Goal: Task Accomplishment & Management: Use online tool/utility

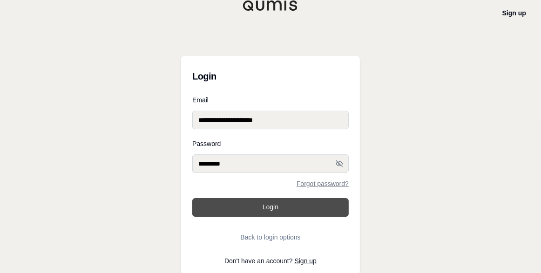
click at [267, 210] on button "Login" at bounding box center [270, 207] width 156 height 19
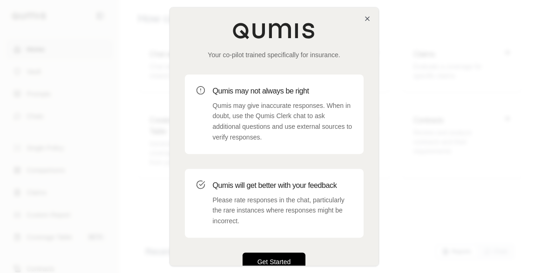
click at [295, 263] on button "Get Started" at bounding box center [274, 262] width 63 height 19
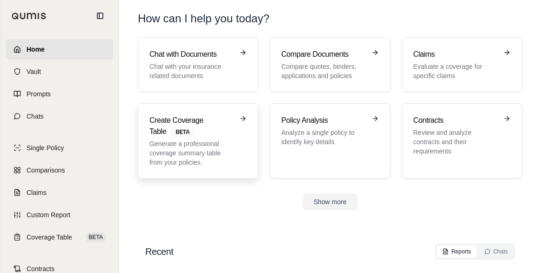
click at [239, 170] on link "Create Coverage Table BETA Generate a professional coverage summary table from …" at bounding box center [198, 140] width 121 height 75
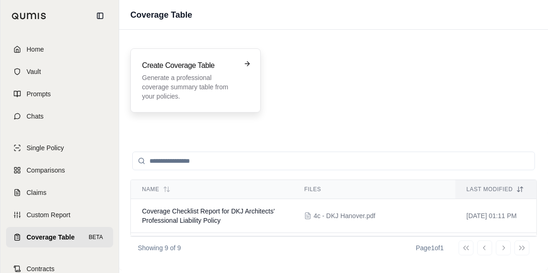
click at [220, 95] on p "Generate a professional coverage summary table from your policies." at bounding box center [189, 87] width 94 height 28
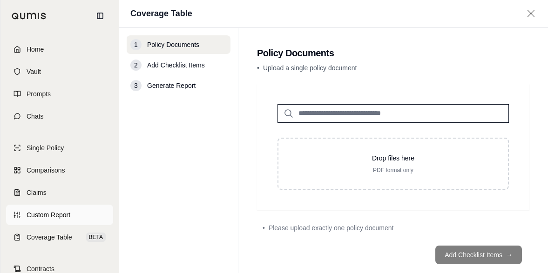
click at [95, 214] on link "Custom Report" at bounding box center [59, 215] width 107 height 20
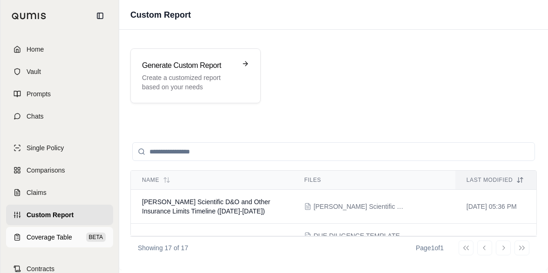
click at [48, 241] on span "Coverage Table" at bounding box center [50, 237] width 46 height 9
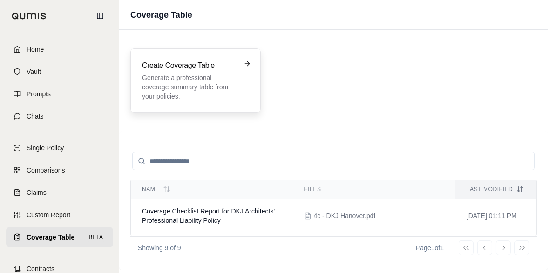
click at [222, 88] on p "Generate a professional coverage summary table from your policies." at bounding box center [189, 87] width 94 height 28
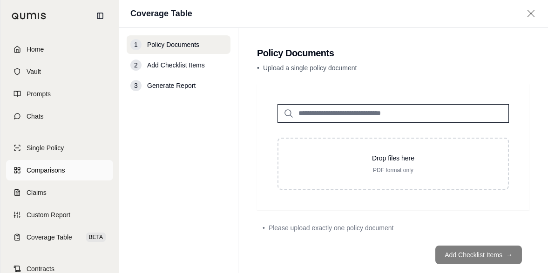
click at [45, 168] on span "Comparisons" at bounding box center [46, 170] width 38 height 9
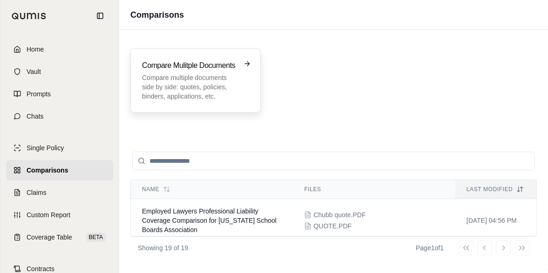
click at [211, 74] on p "Compare multiple documents side by side: quotes, policies, binders, application…" at bounding box center [189, 87] width 94 height 28
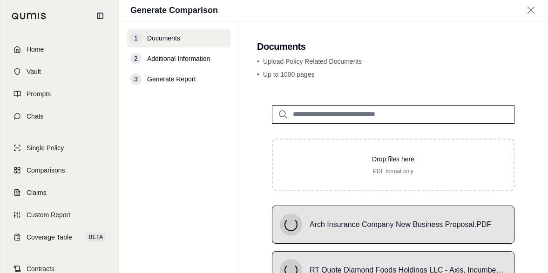
scroll to position [102, 0]
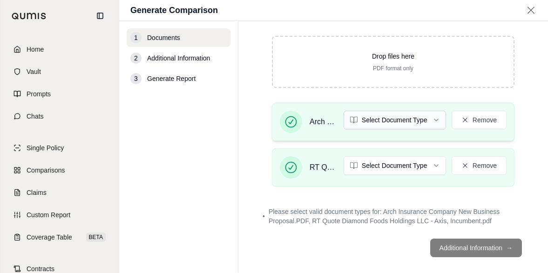
click at [431, 122] on html "Home Vault Prompts Chats Single Policy Comparisons Claims Custom Report Coverag…" at bounding box center [274, 136] width 548 height 273
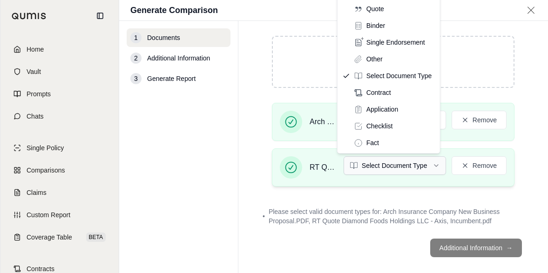
click at [407, 159] on html "Home Vault Prompts Chats Single Policy Comparisons Claims Custom Report Coverag…" at bounding box center [274, 136] width 548 height 273
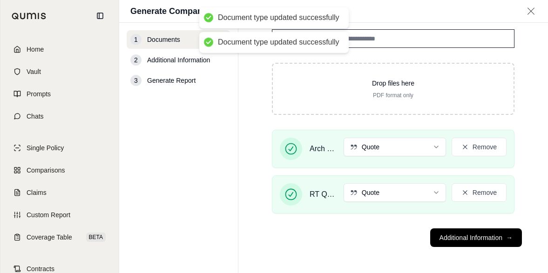
click at [499, 250] on footer "Additional Information →" at bounding box center [393, 238] width 272 height 34
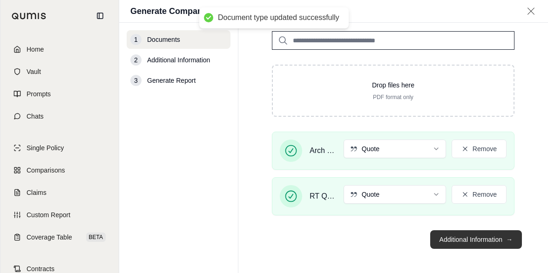
click at [499, 242] on button "Additional Information →" at bounding box center [476, 239] width 92 height 19
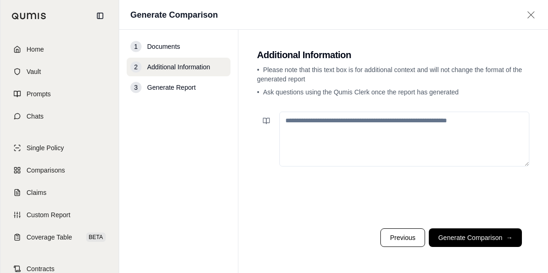
click at [435, 140] on textarea at bounding box center [404, 139] width 250 height 55
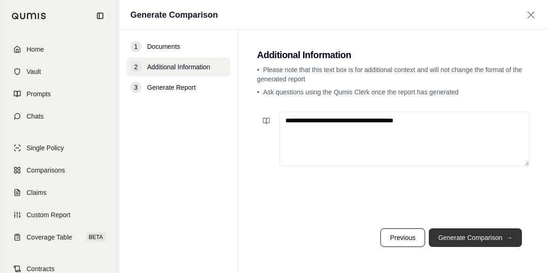
type textarea "**********"
click at [507, 235] on span "→" at bounding box center [509, 237] width 7 height 9
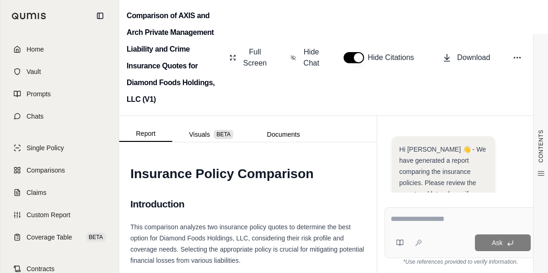
scroll to position [297, 0]
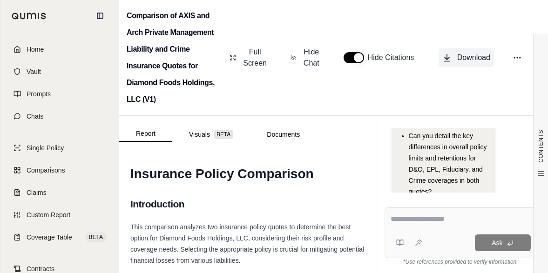
click at [460, 61] on span "Download" at bounding box center [473, 57] width 33 height 11
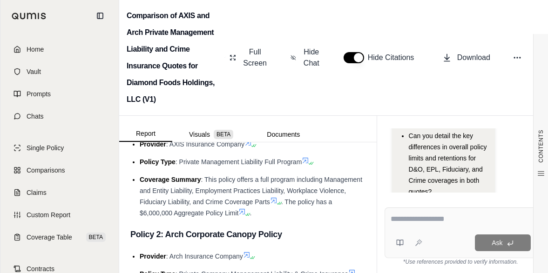
scroll to position [466, 0]
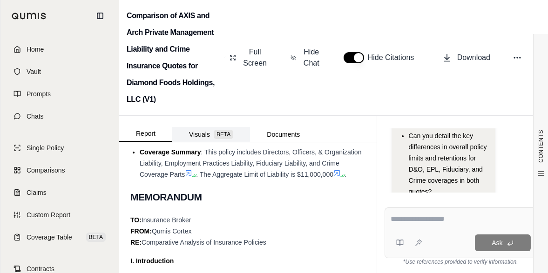
click at [214, 134] on span "BETA" at bounding box center [224, 134] width 20 height 9
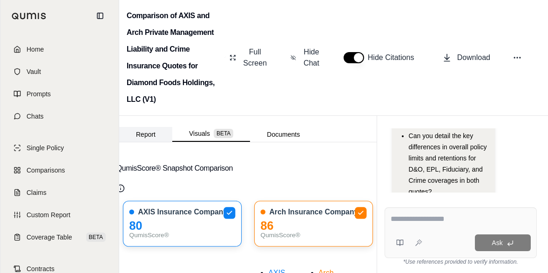
click at [145, 135] on button "Report" at bounding box center [145, 134] width 53 height 15
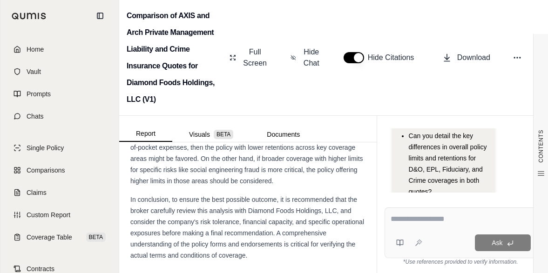
scroll to position [2607, 0]
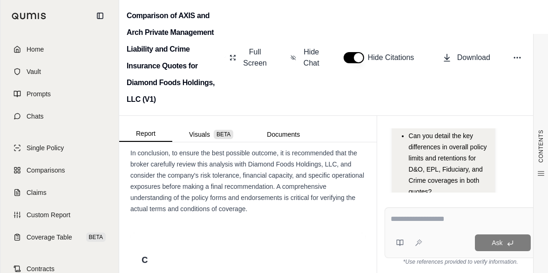
drag, startPoint x: 181, startPoint y: 190, endPoint x: 229, endPoint y: 195, distance: 48.7
click at [229, 140] on div "Based on the above analysis, a balanced assessment of Diamond Foods Holding, LL…" at bounding box center [247, 106] width 235 height 67
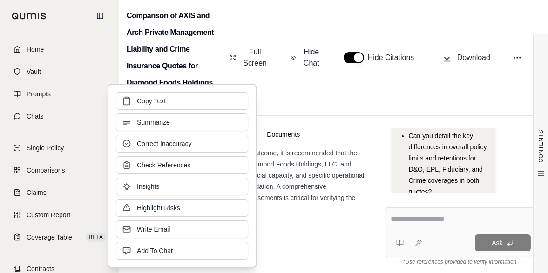
drag, startPoint x: 229, startPoint y: 195, endPoint x: 251, endPoint y: 196, distance: 22.4
click at [252, 196] on div "Copy Text Summarize Correct Inaccuracy Check References Insights Highlight Risk…" at bounding box center [182, 176] width 149 height 184
click at [287, 138] on span "Based on the above analysis, a balanced assessment of Diamond Foods Holding, LL…" at bounding box center [246, 106] width 233 height 63
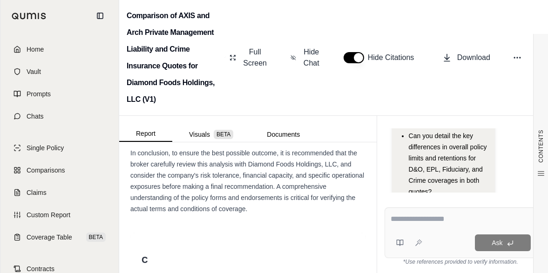
drag, startPoint x: 158, startPoint y: 154, endPoint x: 312, endPoint y: 200, distance: 160.9
click at [312, 138] on span "Based on the above analysis, a balanced assessment of Diamond Foods Holding, LL…" at bounding box center [246, 106] width 233 height 63
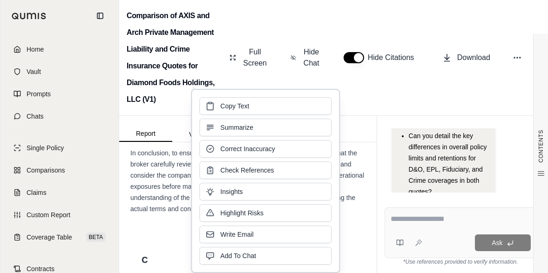
drag, startPoint x: 312, startPoint y: 200, endPoint x: 418, endPoint y: 96, distance: 147.8
click at [421, 94] on div "Comparison of AXIS and Arch Private Management Liability and Crime Insurance Qu…" at bounding box center [333, 58] width 429 height 116
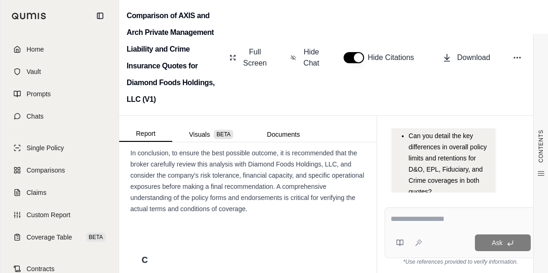
click at [185, 138] on span "Based on the above analysis, a balanced assessment of Diamond Foods Holding, LL…" at bounding box center [246, 106] width 233 height 63
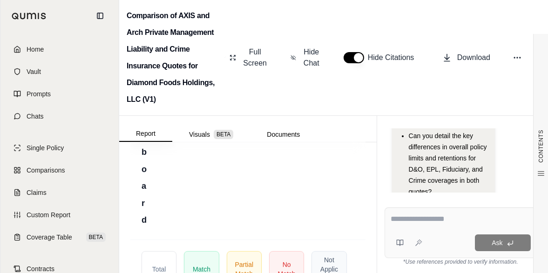
scroll to position [2889, 0]
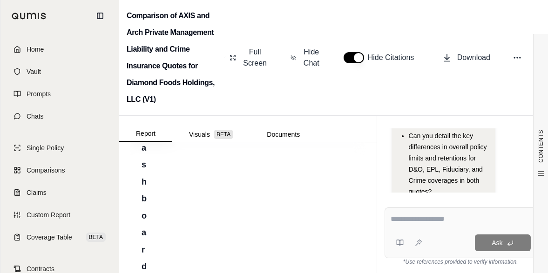
click at [286, 132] on span "Download Excel" at bounding box center [277, 123] width 33 height 20
click at [47, 172] on span "Comparisons" at bounding box center [46, 170] width 38 height 9
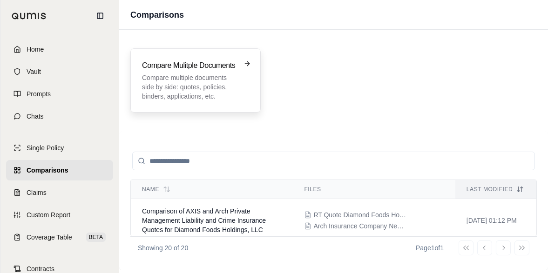
click at [213, 74] on p "Compare multiple documents side by side: quotes, policies, binders, application…" at bounding box center [189, 87] width 94 height 28
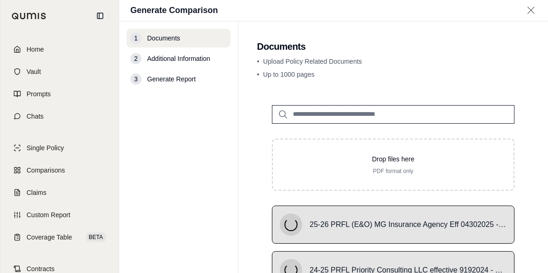
scroll to position [102, 0]
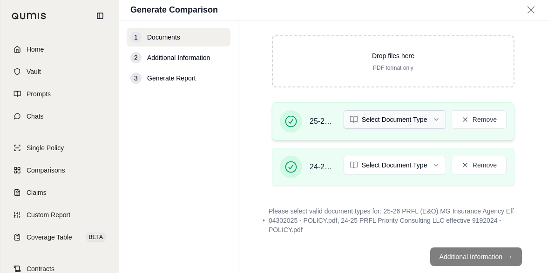
click at [415, 121] on html "Home Vault Prompts Chats Single Policy Comparisons Claims Custom Report Coverag…" at bounding box center [274, 136] width 548 height 273
click at [394, 159] on html "Home Vault Prompts Chats Single Policy Comparisons Claims Custom Report Coverag…" at bounding box center [274, 136] width 548 height 273
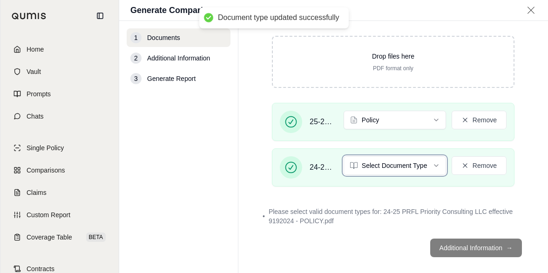
click at [540, 153] on html "Document type updated successfully Home Vault Prompts Chats Single Policy Compa…" at bounding box center [274, 136] width 548 height 273
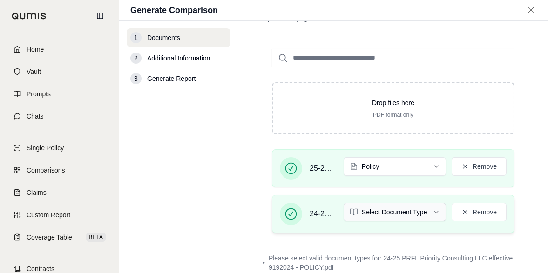
click at [435, 208] on html "Home Vault Prompts Chats Single Policy Comparisons Claims Custom Report Coverag…" at bounding box center [274, 136] width 548 height 273
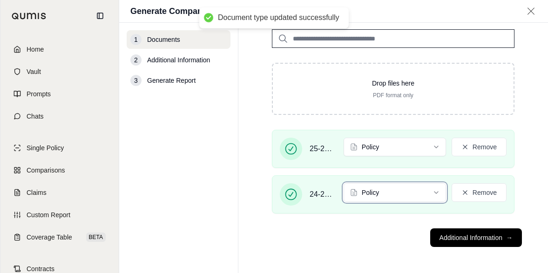
scroll to position [75, 0]
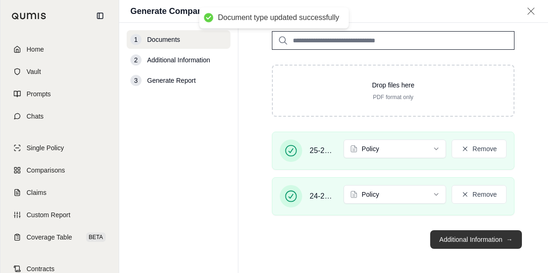
click at [494, 233] on button "Additional Information →" at bounding box center [476, 239] width 92 height 19
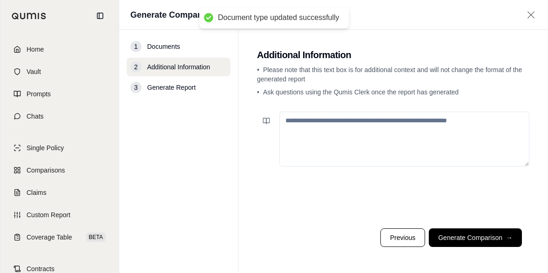
click at [364, 138] on textarea at bounding box center [404, 139] width 250 height 55
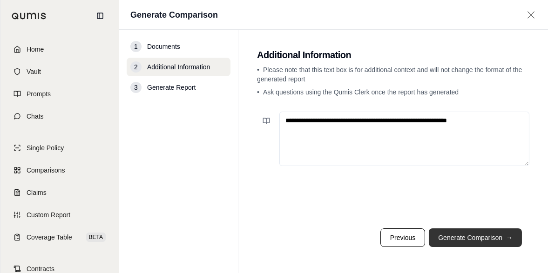
type textarea "**********"
click at [507, 238] on span "→" at bounding box center [509, 237] width 7 height 9
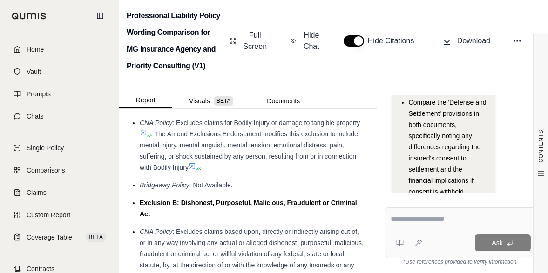
scroll to position [1494, 0]
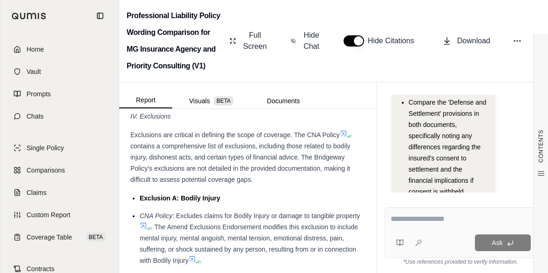
click at [464, 218] on textarea at bounding box center [461, 219] width 141 height 11
type textarea "*"
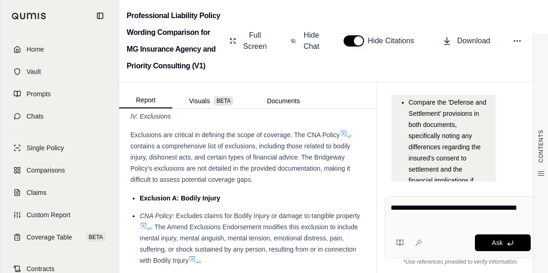
click at [397, 208] on textarea "**********" at bounding box center [461, 214] width 141 height 22
type textarea "**********"
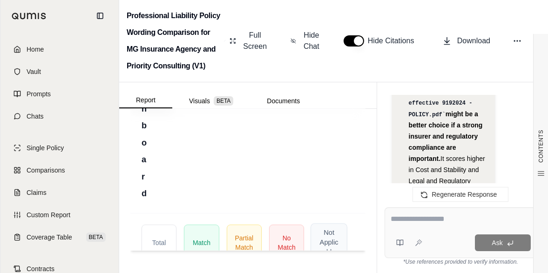
scroll to position [2285, 0]
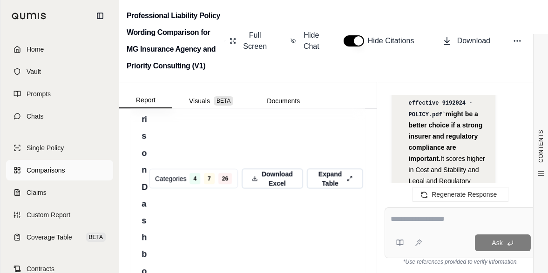
click at [67, 168] on link "Comparisons" at bounding box center [59, 170] width 107 height 20
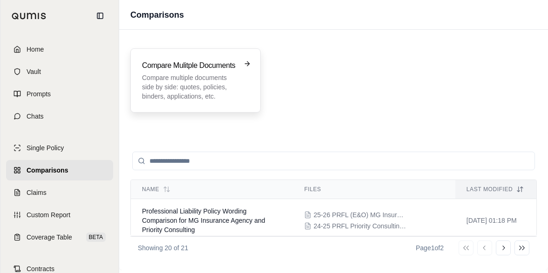
click at [224, 83] on p "Compare multiple documents side by side: quotes, policies, binders, application…" at bounding box center [189, 87] width 94 height 28
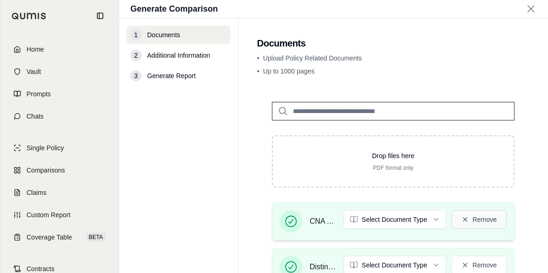
scroll to position [140, 0]
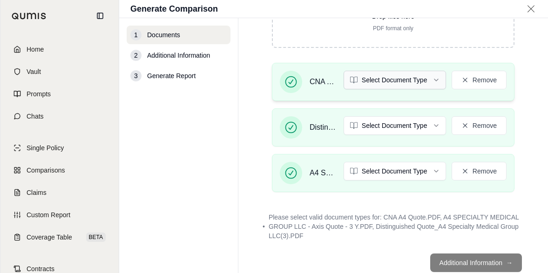
click at [403, 81] on html "Home Vault Prompts Chats Single Policy Comparisons Claims Custom Report Coverag…" at bounding box center [274, 136] width 548 height 273
click at [384, 126] on html "Home Vault Prompts Chats Single Policy Comparisons Claims Custom Report Coverag…" at bounding box center [274, 136] width 548 height 273
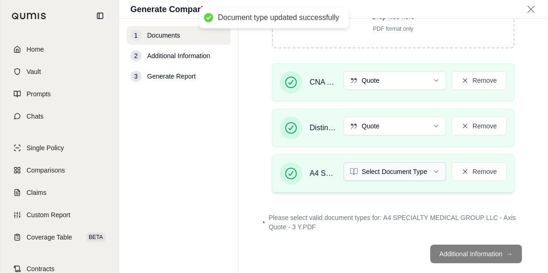
click at [419, 173] on html "Document type updated successfully Document type updated successfully Home Vaul…" at bounding box center [274, 136] width 548 height 273
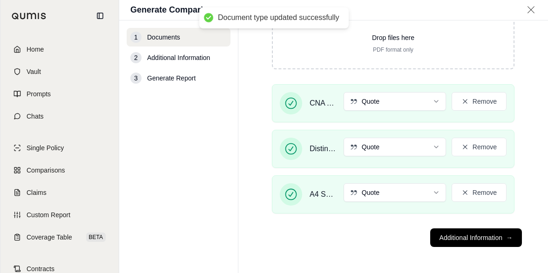
scroll to position [119, 0]
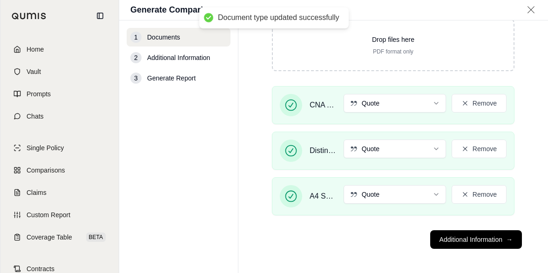
click at [522, 230] on main "Documents • Upload Policy Related Documents • Up to 1000 pages Drop files here …" at bounding box center [393, 146] width 310 height 253
click at [491, 237] on button "Additional Information →" at bounding box center [476, 239] width 92 height 19
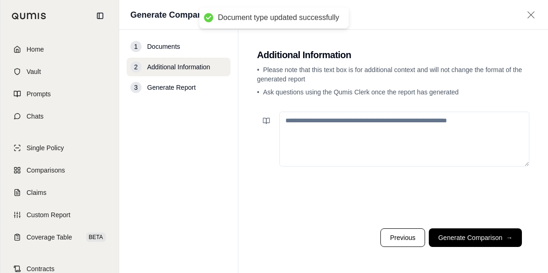
click at [378, 127] on textarea at bounding box center [404, 139] width 250 height 55
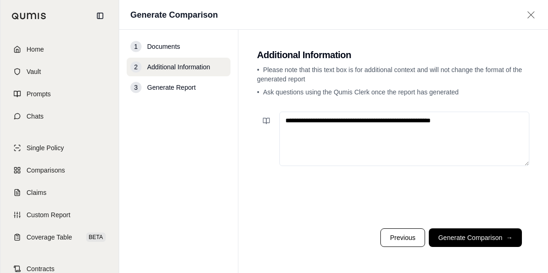
click at [467, 119] on textarea "**********" at bounding box center [404, 139] width 250 height 54
click at [471, 121] on textarea "**********" at bounding box center [404, 139] width 250 height 54
click at [479, 123] on textarea "**********" at bounding box center [404, 139] width 250 height 54
click at [476, 121] on textarea "**********" at bounding box center [404, 139] width 250 height 54
click at [334, 133] on textarea "**********" at bounding box center [404, 139] width 250 height 54
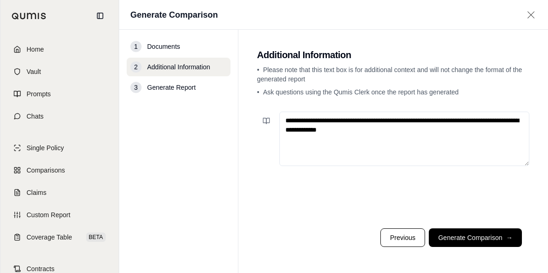
click at [391, 129] on textarea "**********" at bounding box center [404, 139] width 250 height 54
click at [420, 130] on textarea "**********" at bounding box center [404, 139] width 250 height 54
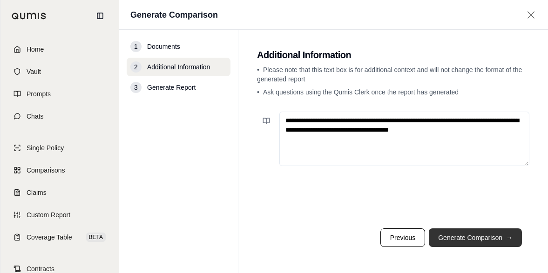
type textarea "**********"
click at [473, 241] on button "Generate Comparison →" at bounding box center [475, 238] width 93 height 19
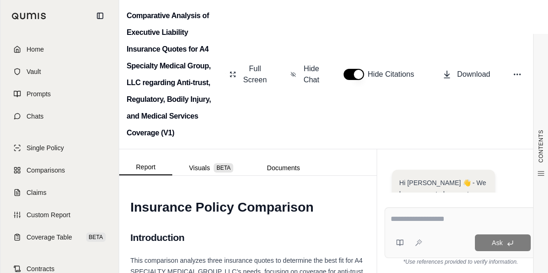
scroll to position [397, 0]
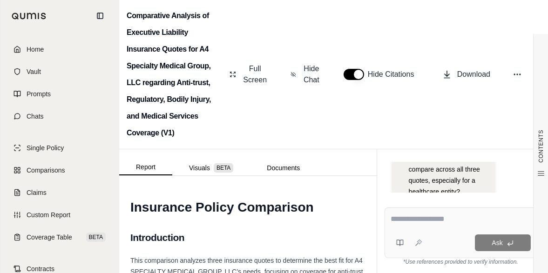
click at [340, 116] on div "Comparative Analysis of Executive Liability Insurance Quotes for A4 Specialty M…" at bounding box center [333, 74] width 429 height 149
click at [455, 75] on button "Download" at bounding box center [466, 74] width 55 height 19
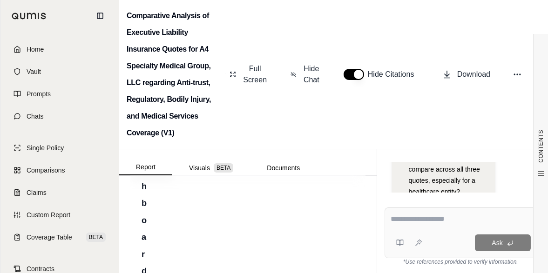
scroll to position [3306, 0]
click at [279, 183] on span "Download Excel" at bounding box center [277, 174] width 33 height 20
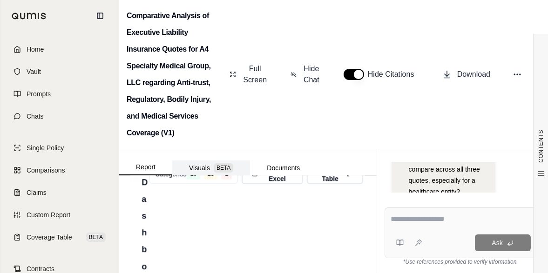
click at [218, 170] on span "BETA" at bounding box center [224, 167] width 20 height 9
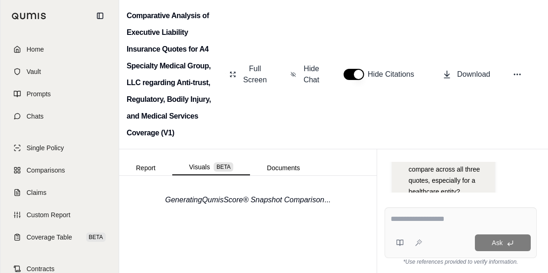
click at [141, 161] on button "Report" at bounding box center [145, 168] width 53 height 15
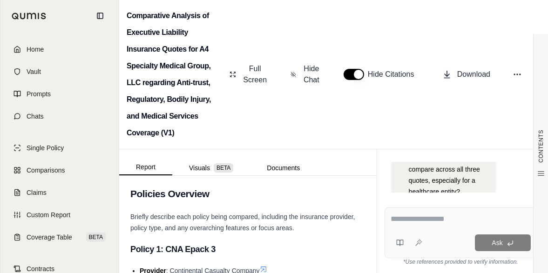
scroll to position [326, 0]
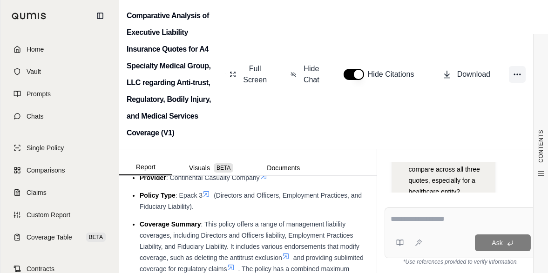
click at [520, 75] on icon at bounding box center [517, 74] width 9 height 9
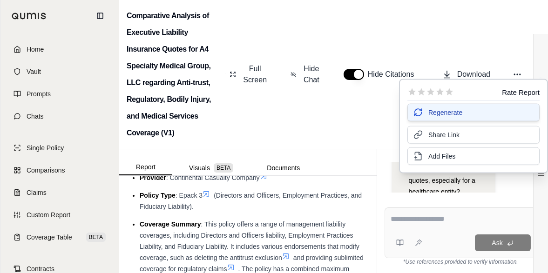
click at [446, 111] on span "Regenerate" at bounding box center [445, 112] width 34 height 9
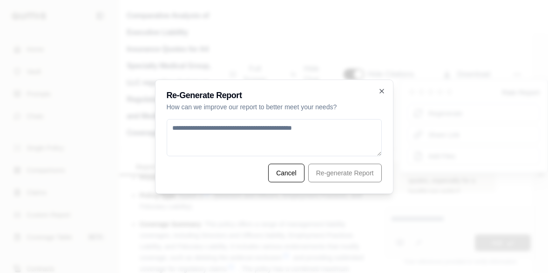
click at [282, 127] on textarea at bounding box center [274, 137] width 215 height 37
click at [295, 123] on textarea "**********" at bounding box center [275, 137] width 216 height 37
type textarea "**********"
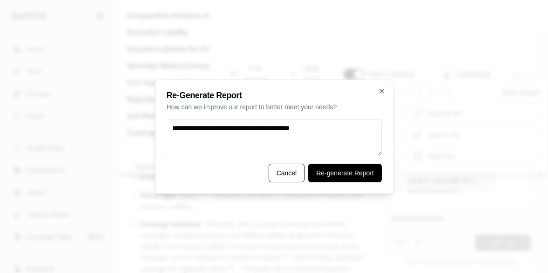
click at [347, 175] on button "Re-generate Report" at bounding box center [345, 173] width 74 height 19
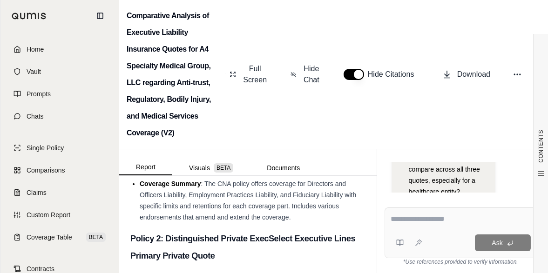
click at [383, 113] on div "Comparative Analysis of Executive Liability Insurance Quotes for A4 Specialty M…" at bounding box center [333, 74] width 429 height 149
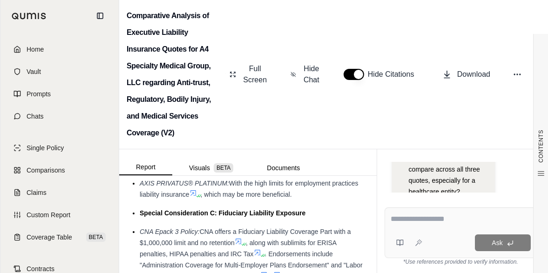
scroll to position [1270, 0]
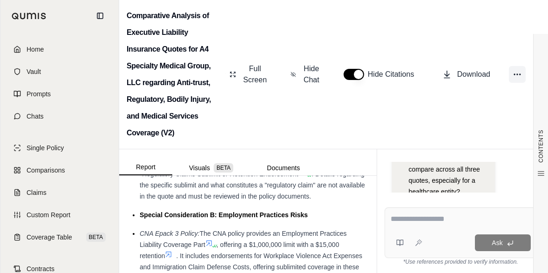
click at [514, 73] on icon at bounding box center [517, 74] width 9 height 9
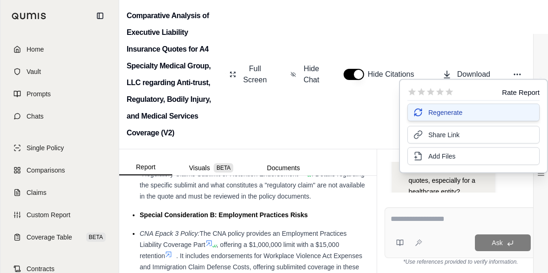
click at [455, 116] on span "Regenerate" at bounding box center [445, 112] width 34 height 9
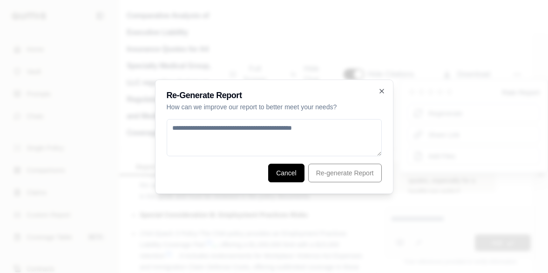
click at [285, 176] on button "Cancel" at bounding box center [286, 173] width 36 height 19
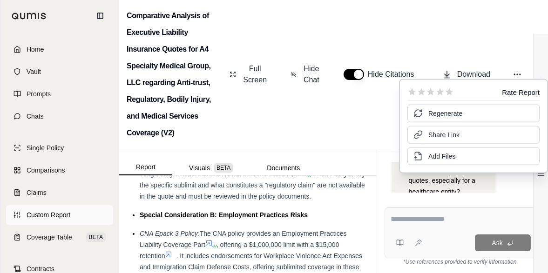
click at [55, 216] on span "Custom Report" at bounding box center [49, 214] width 44 height 9
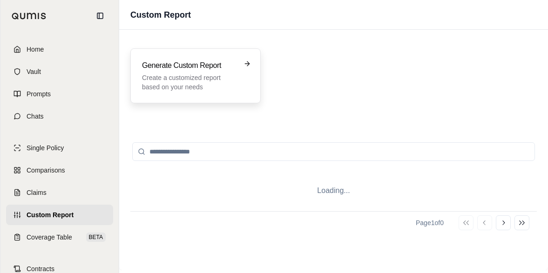
click at [202, 88] on p "Create a customized report based on your needs" at bounding box center [189, 82] width 94 height 19
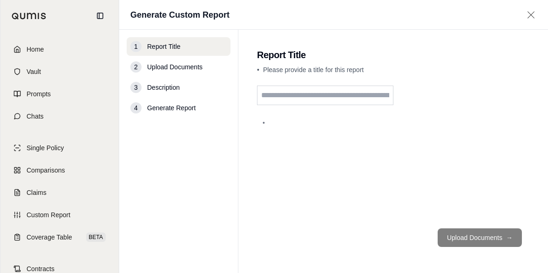
click at [354, 97] on input "text" at bounding box center [325, 96] width 136 height 20
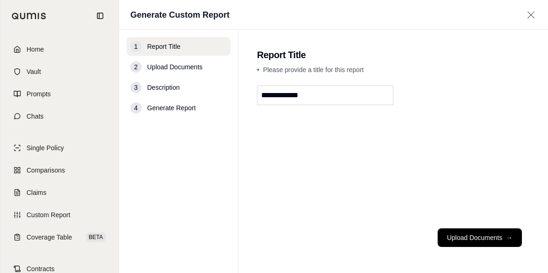
type input "**********"
click at [465, 234] on button "Upload Documents →" at bounding box center [480, 238] width 84 height 19
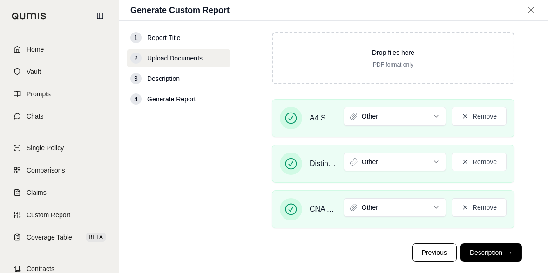
scroll to position [106, 0]
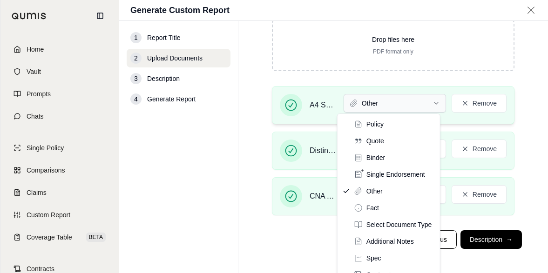
click at [394, 97] on html "Home Vault Prompts Chats Single Policy Comparisons Claims Custom Report Coverag…" at bounding box center [274, 136] width 548 height 273
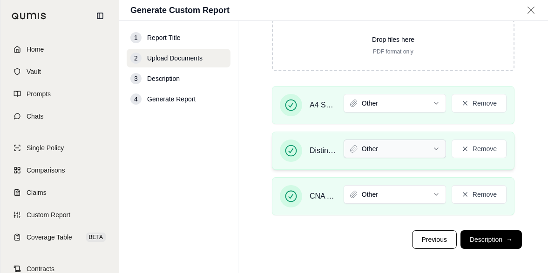
click at [383, 143] on html "Home Vault Prompts Chats Single Policy Comparisons Claims Custom Report Coverag…" at bounding box center [274, 136] width 548 height 273
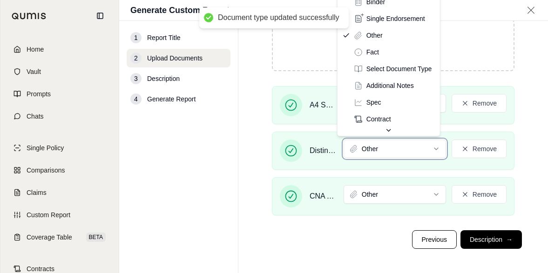
click at [435, 191] on html "Document type updated successfully Home Vault Prompts Chats Single Policy Compa…" at bounding box center [274, 136] width 548 height 273
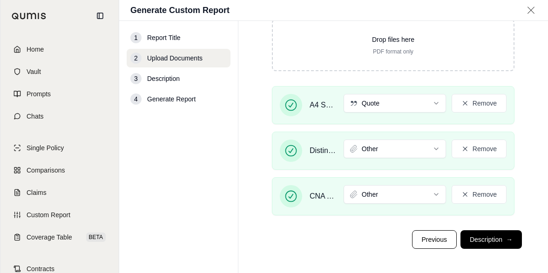
click at [431, 190] on html "Document type updated successfully Home Vault Prompts Chats Single Policy Compa…" at bounding box center [274, 136] width 548 height 273
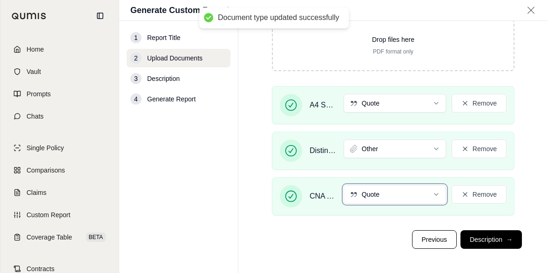
scroll to position [13, 0]
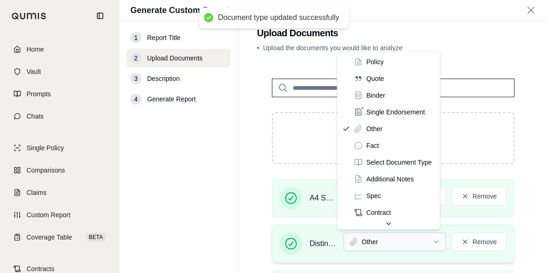
click at [406, 240] on html "Document type updated successfully Home Vault Prompts Chats Single Policy Compa…" at bounding box center [274, 136] width 548 height 273
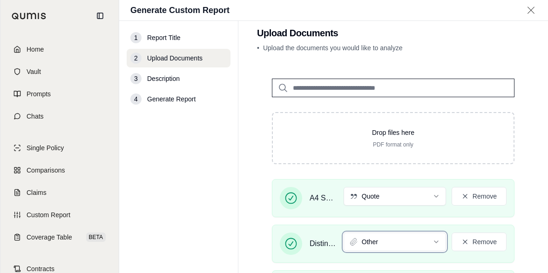
scroll to position [106, 0]
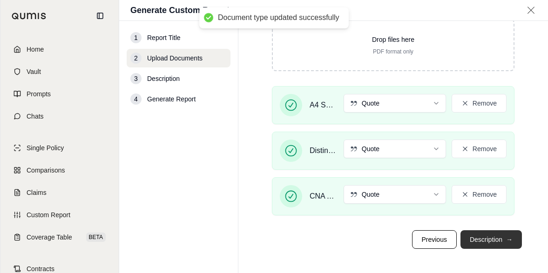
click at [498, 236] on button "Description →" at bounding box center [491, 239] width 61 height 19
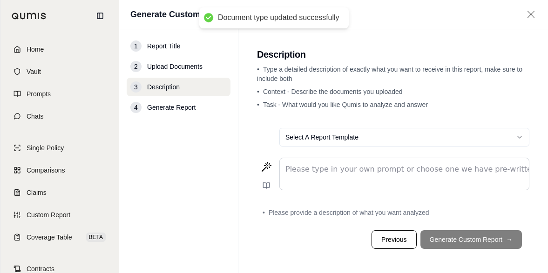
click at [436, 174] on p "editable markdown" at bounding box center [404, 169] width 238 height 11
click at [360, 172] on p "editable markdown" at bounding box center [404, 169] width 238 height 11
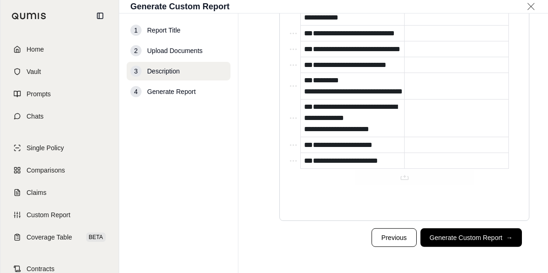
scroll to position [6018, 0]
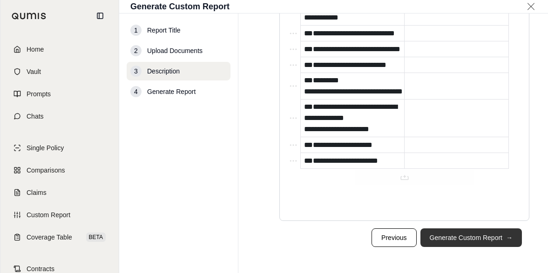
click at [458, 241] on button "Generate Custom Report →" at bounding box center [471, 238] width 102 height 19
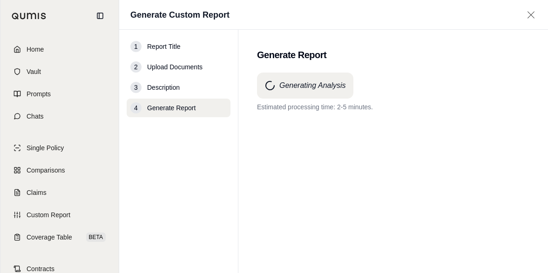
scroll to position [0, 0]
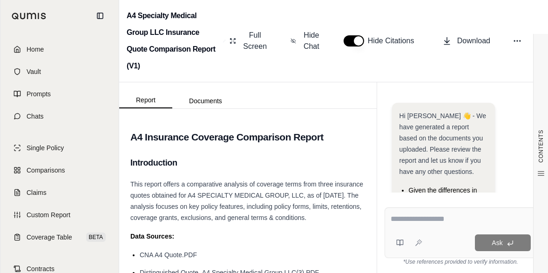
scroll to position [109, 0]
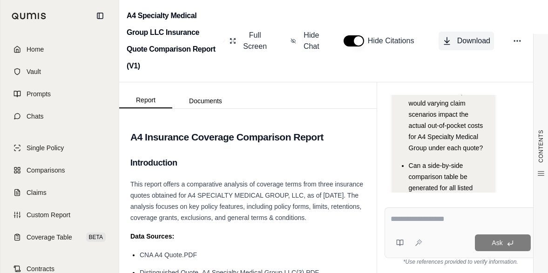
click at [467, 38] on span "Download" at bounding box center [473, 40] width 33 height 11
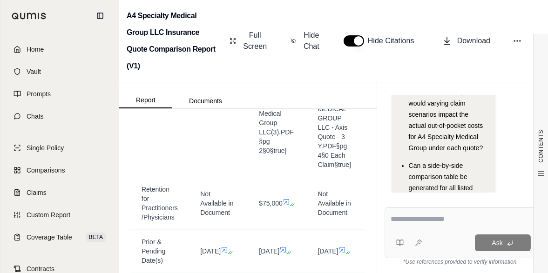
scroll to position [978, 0]
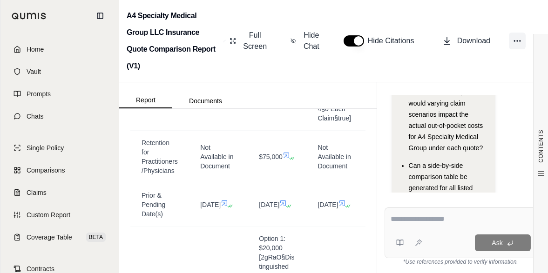
click at [519, 42] on icon at bounding box center [517, 40] width 9 height 9
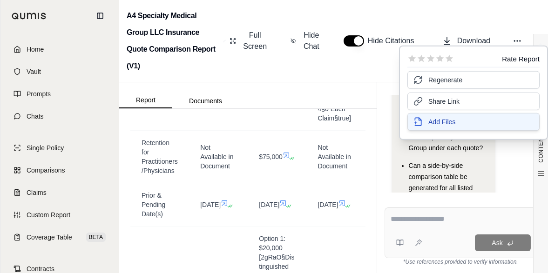
click at [440, 122] on span "Add Files" at bounding box center [441, 121] width 27 height 9
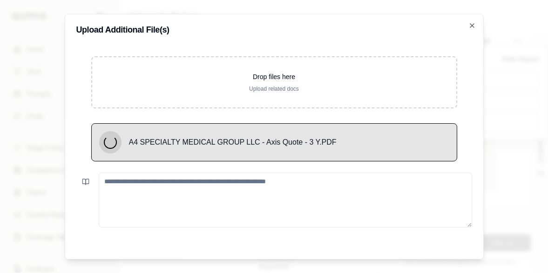
click at [320, 182] on textarea at bounding box center [285, 199] width 373 height 55
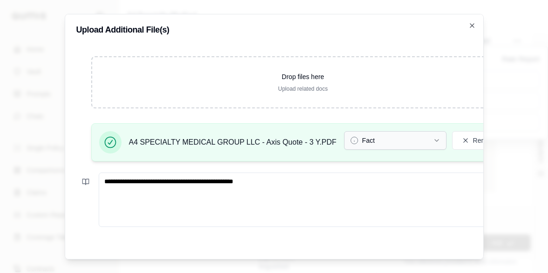
type textarea "**********"
click at [432, 139] on button "Fact" at bounding box center [395, 140] width 102 height 19
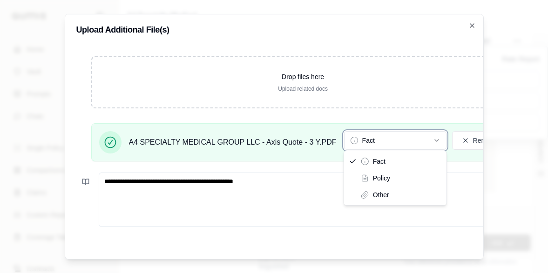
click at [316, 110] on div "Drop files here Upload related docs A4 SPECIALTY MEDICAL GROUP LLC - Axis Quote…" at bounding box center [303, 112] width 454 height 113
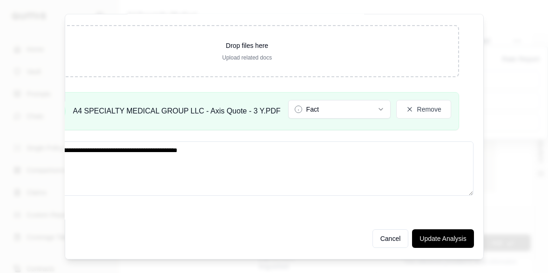
scroll to position [37, 64]
click at [425, 232] on button "Update Analysis" at bounding box center [440, 239] width 61 height 19
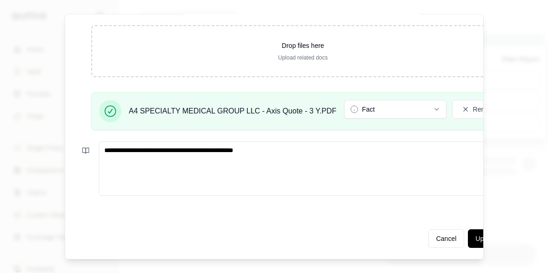
scroll to position [37, 64]
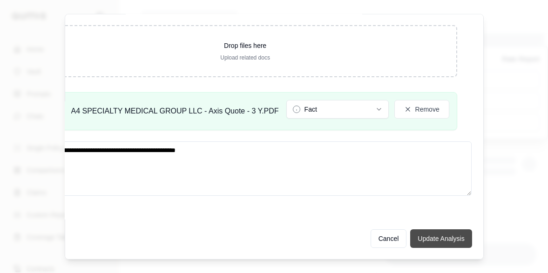
click at [437, 232] on button "Update Analysis" at bounding box center [440, 239] width 61 height 19
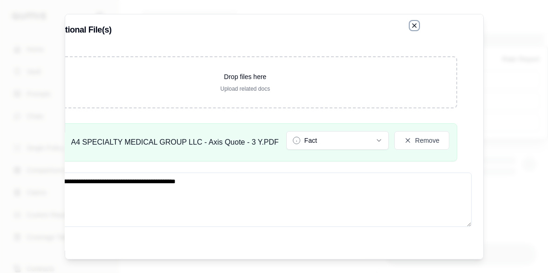
click at [411, 21] on icon "button" at bounding box center [414, 24] width 7 height 7
click at [411, 27] on icon "button" at bounding box center [414, 24] width 7 height 7
click at [411, 25] on icon "button" at bounding box center [414, 24] width 7 height 7
click at [540, 65] on div at bounding box center [274, 136] width 548 height 273
click at [91, 250] on div "**********" at bounding box center [274, 137] width 419 height 246
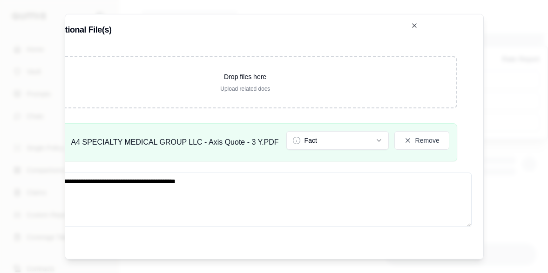
click at [90, 253] on div "Cancel Update Analysis" at bounding box center [246, 266] width 454 height 26
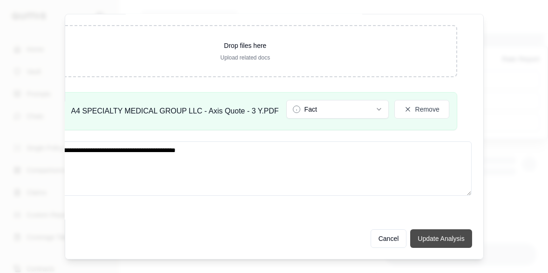
click at [442, 236] on button "Update Analysis" at bounding box center [440, 239] width 61 height 19
click at [439, 232] on button "Update Analysis" at bounding box center [440, 239] width 61 height 19
click at [440, 232] on button "Update Analysis" at bounding box center [440, 239] width 61 height 19
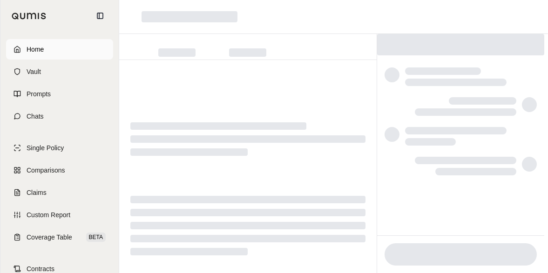
click at [39, 48] on span "Home" at bounding box center [35, 49] width 17 height 9
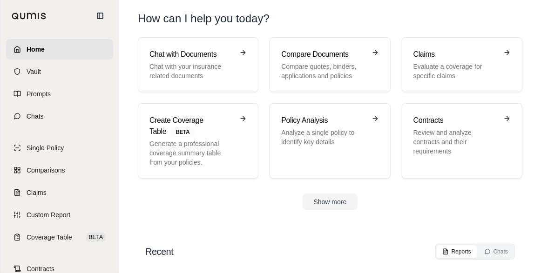
scroll to position [34, 0]
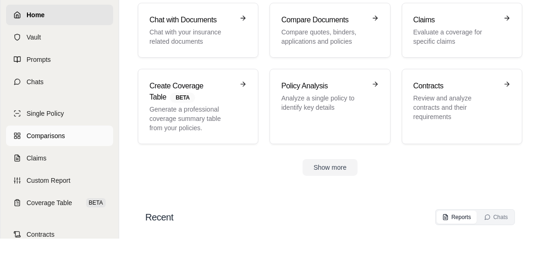
click at [52, 134] on span "Comparisons" at bounding box center [46, 135] width 38 height 9
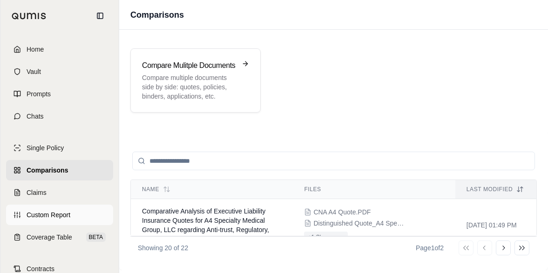
click at [48, 210] on span "Custom Report" at bounding box center [49, 214] width 44 height 9
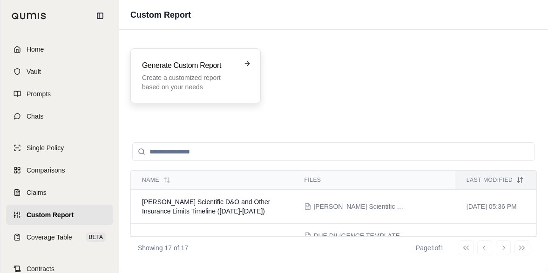
click at [206, 57] on div "Generate Custom Report Create a customized report based on your needs" at bounding box center [195, 75] width 130 height 55
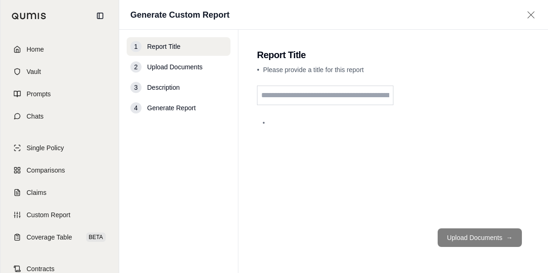
click at [308, 98] on input "text" at bounding box center [325, 96] width 136 height 20
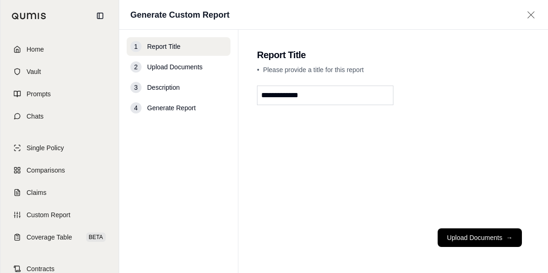
type input "**********"
click at [517, 238] on button "Upload Documents →" at bounding box center [480, 238] width 84 height 19
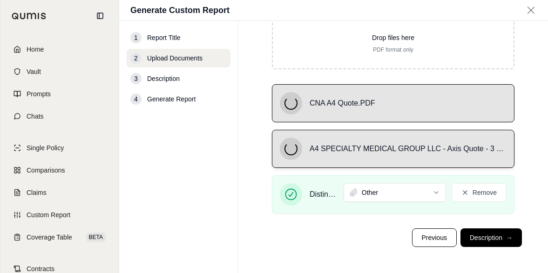
scroll to position [106, 0]
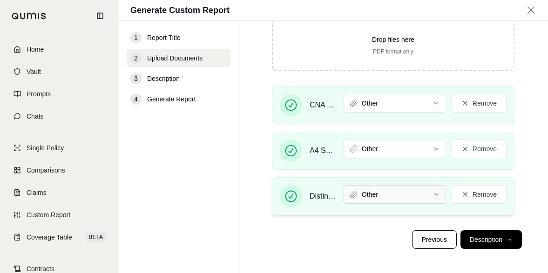
click at [413, 190] on html "Home Vault Prompts Chats Single Policy Comparisons Claims Custom Report Coverag…" at bounding box center [274, 136] width 548 height 273
click at [415, 154] on html "Home Vault Prompts Chats Single Policy Comparisons Claims Custom Report Coverag…" at bounding box center [274, 136] width 548 height 273
click at [547, 82] on html "Document type updated successfully Home Vault Prompts Chats Single Policy Compa…" at bounding box center [274, 136] width 548 height 273
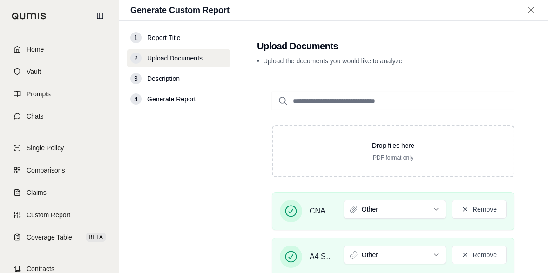
click at [417, 212] on html "Home Vault Prompts Chats Single Policy Comparisons Claims Custom Report Coverag…" at bounding box center [274, 136] width 548 height 273
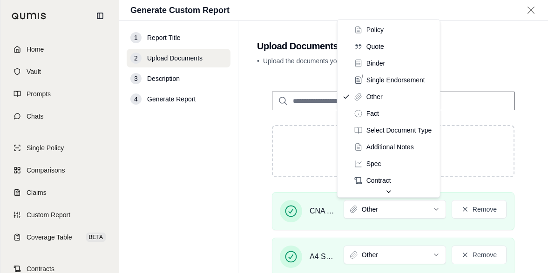
drag, startPoint x: 366, startPoint y: 47, endPoint x: 379, endPoint y: 85, distance: 40.2
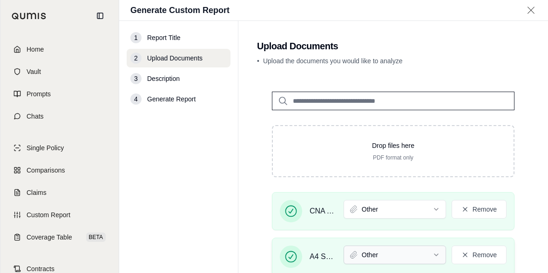
click at [414, 251] on html "Home Vault Prompts Chats Single Policy Comparisons Claims Custom Report Coverag…" at bounding box center [274, 136] width 548 height 273
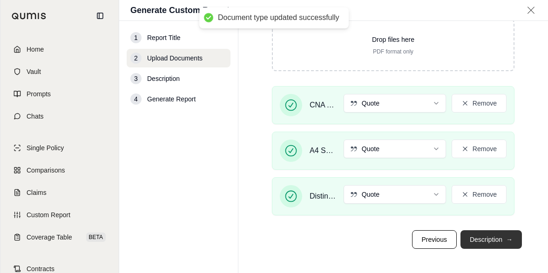
click at [502, 243] on button "Description →" at bounding box center [491, 239] width 61 height 19
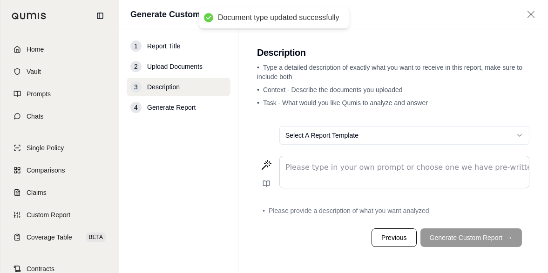
scroll to position [0, 0]
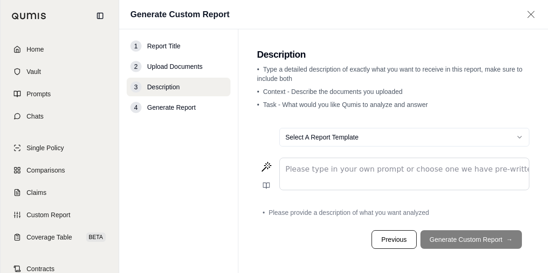
click at [377, 164] on p "editable markdown" at bounding box center [404, 169] width 238 height 11
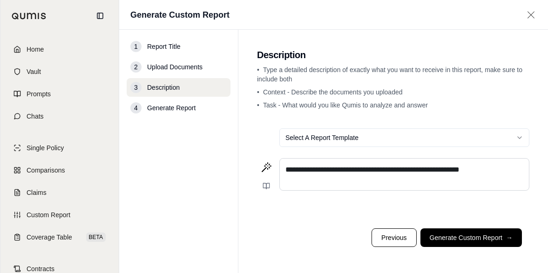
click at [378, 171] on span "**********" at bounding box center [372, 169] width 174 height 7
click at [359, 190] on div "**********" at bounding box center [404, 175] width 249 height 32
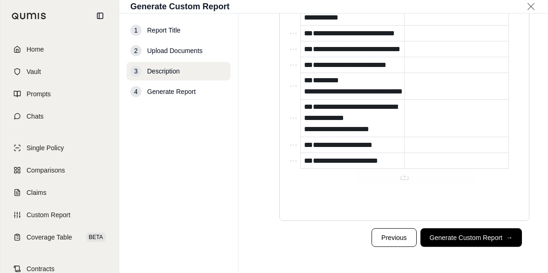
scroll to position [6029, 0]
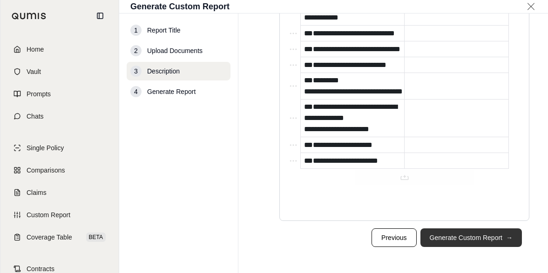
click at [482, 239] on button "Generate Custom Report →" at bounding box center [471, 238] width 102 height 19
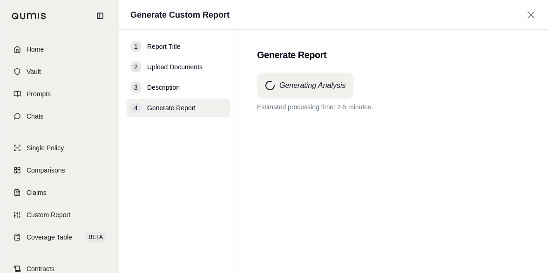
scroll to position [0, 0]
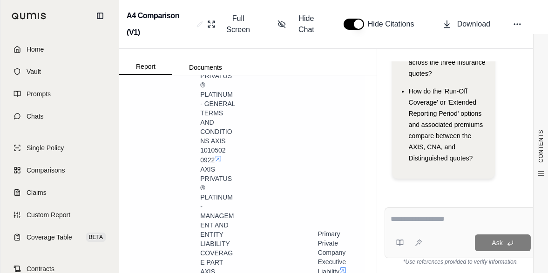
scroll to position [512, 0]
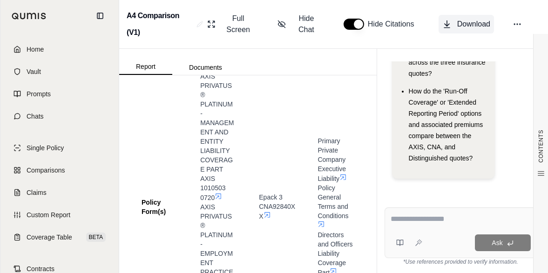
click at [469, 26] on span "Download" at bounding box center [473, 24] width 33 height 11
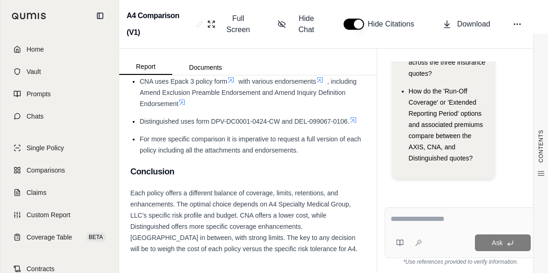
scroll to position [2433, 0]
click at [517, 22] on icon at bounding box center [517, 24] width 9 height 9
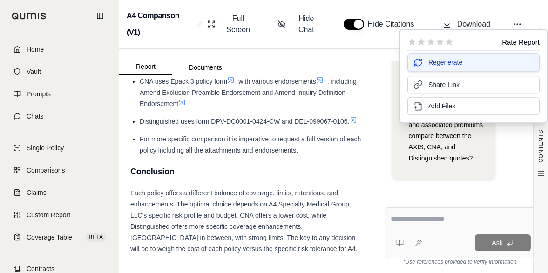
click at [454, 63] on span "Regenerate" at bounding box center [445, 62] width 34 height 9
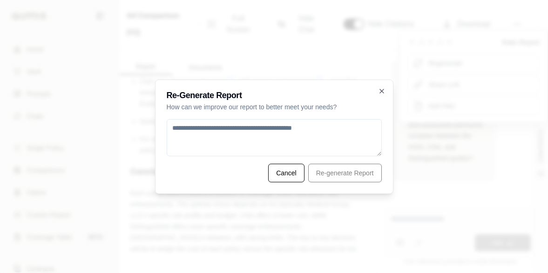
click at [251, 137] on textarea at bounding box center [274, 137] width 215 height 37
type textarea "**********"
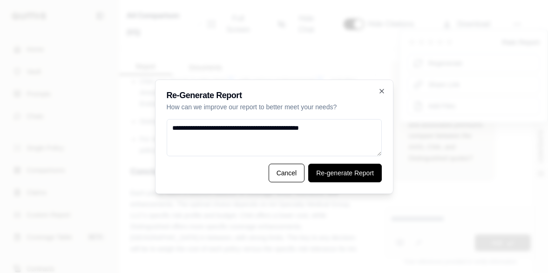
click at [364, 178] on button "Re-generate Report" at bounding box center [345, 173] width 74 height 19
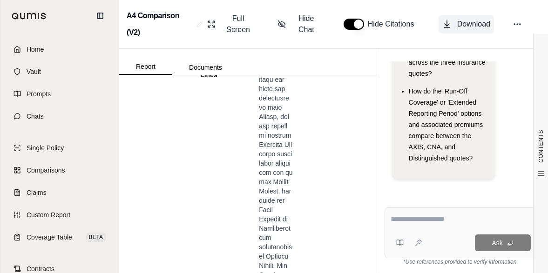
click at [472, 26] on span "Download" at bounding box center [473, 24] width 33 height 11
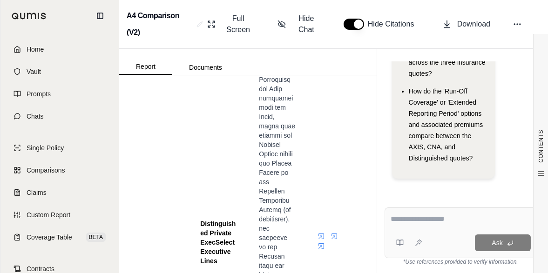
scroll to position [2145, 0]
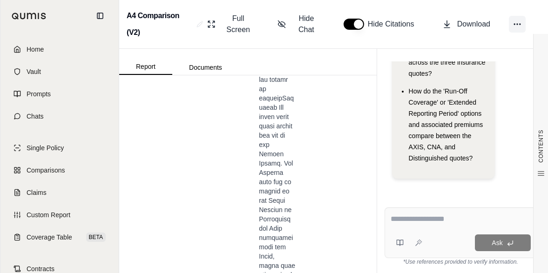
click at [517, 20] on icon at bounding box center [517, 24] width 9 height 9
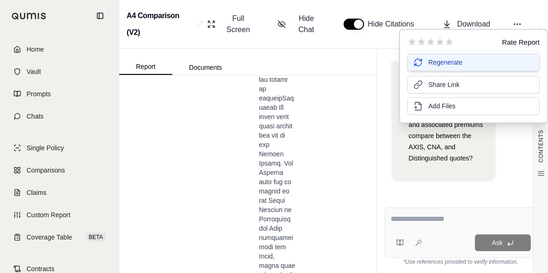
click at [477, 61] on button "Regenerate" at bounding box center [473, 63] width 132 height 18
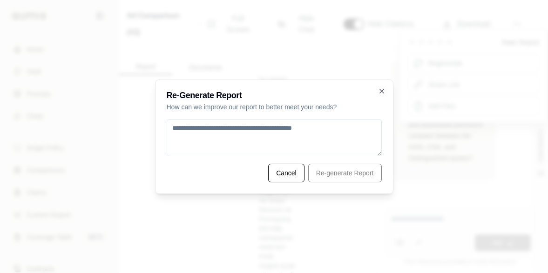
click at [301, 130] on textarea at bounding box center [274, 137] width 215 height 37
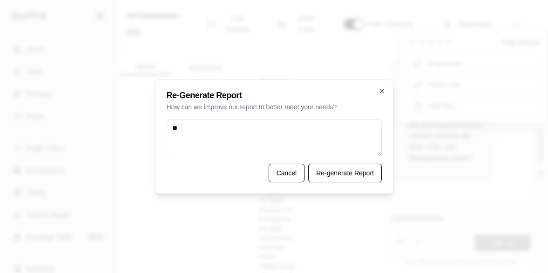
type textarea "*"
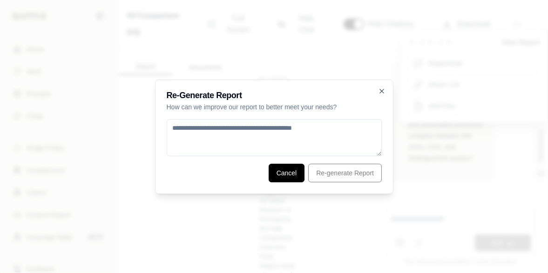
click at [291, 176] on button "Cancel" at bounding box center [287, 173] width 36 height 19
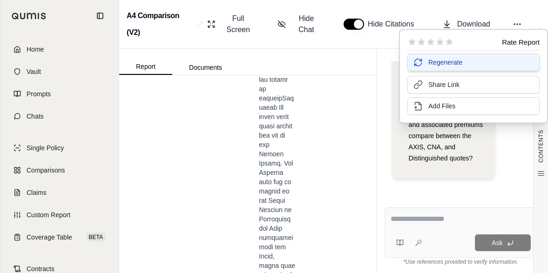
click at [466, 64] on button "Regenerate" at bounding box center [473, 63] width 132 height 18
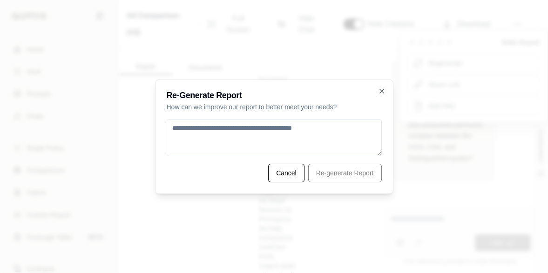
click at [226, 132] on textarea at bounding box center [274, 137] width 215 height 37
click at [209, 128] on textarea at bounding box center [274, 137] width 215 height 37
click at [237, 120] on textarea at bounding box center [274, 137] width 215 height 37
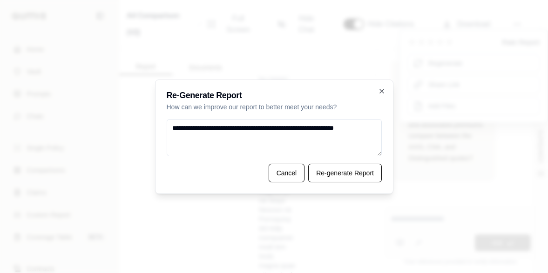
type textarea "**********"
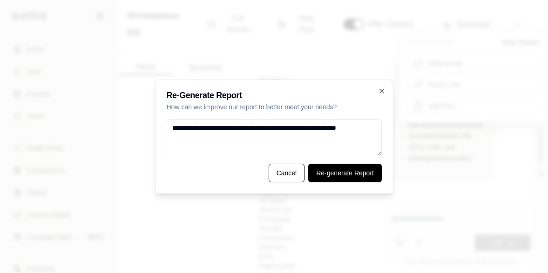
click at [348, 169] on button "Re-generate Report" at bounding box center [345, 173] width 74 height 19
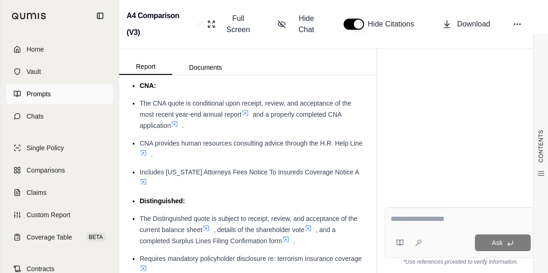
scroll to position [2173, 0]
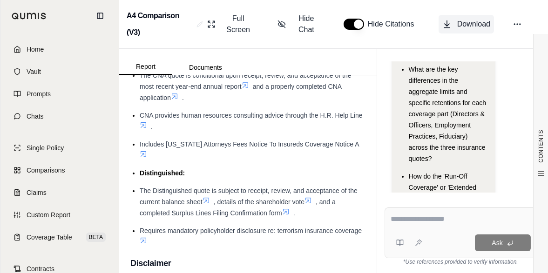
click at [471, 21] on span "Download" at bounding box center [473, 24] width 33 height 11
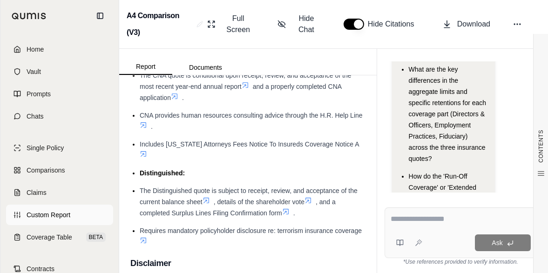
click at [65, 216] on span "Custom Report" at bounding box center [49, 214] width 44 height 9
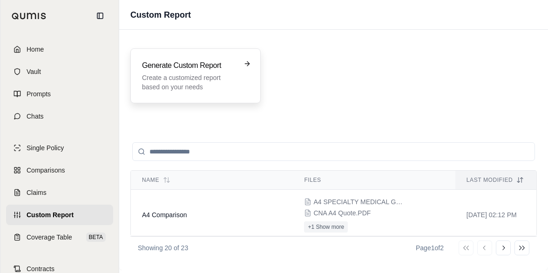
click at [185, 77] on p "Create a customized report based on your needs" at bounding box center [189, 82] width 94 height 19
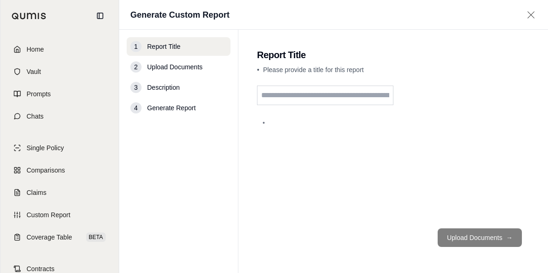
click at [293, 95] on input "text" at bounding box center [325, 96] width 136 height 20
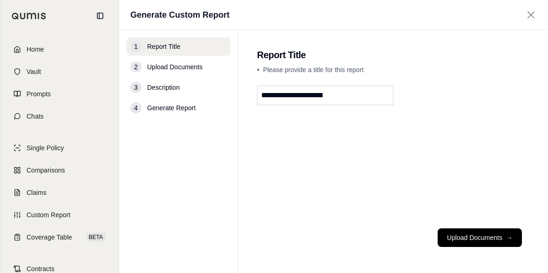
type input "**********"
click at [470, 232] on button "Upload Documents →" at bounding box center [480, 238] width 84 height 19
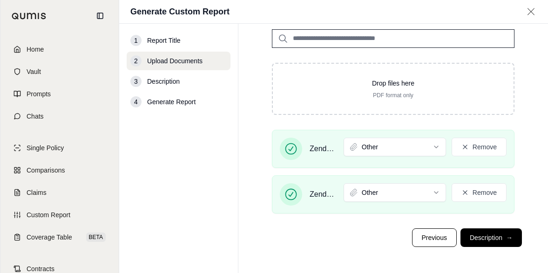
scroll to position [64, 0]
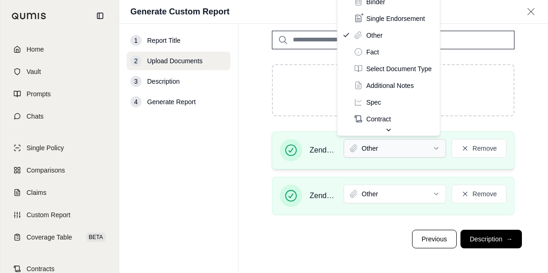
click at [411, 151] on html "Home Vault Prompts Chats Single Policy Comparisons Claims Custom Report Coverag…" at bounding box center [274, 136] width 548 height 273
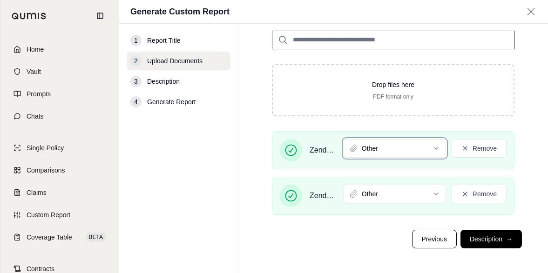
click at [421, 192] on html "Home Vault Prompts Chats Single Policy Comparisons Claims Custom Report Coverag…" at bounding box center [274, 136] width 548 height 273
click at [422, 191] on html "Home Vault Prompts Chats Single Policy Comparisons Claims Custom Report Coverag…" at bounding box center [274, 136] width 548 height 273
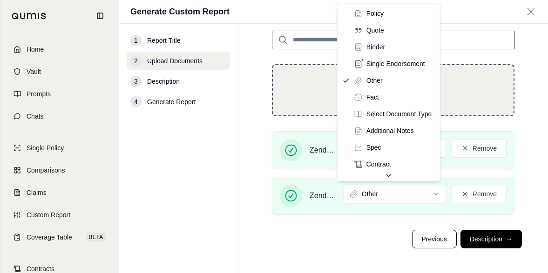
drag, startPoint x: 391, startPoint y: 28, endPoint x: 429, endPoint y: 77, distance: 62.0
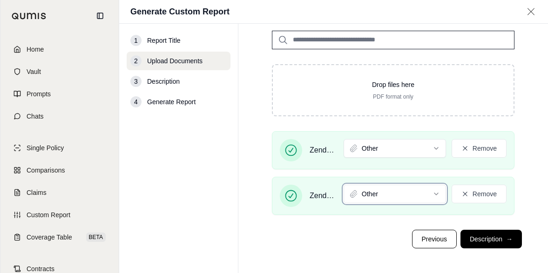
scroll to position [0, 0]
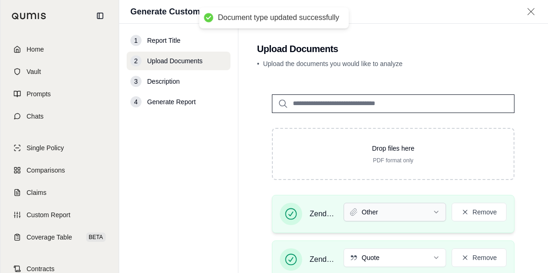
click at [408, 214] on html "Document type updated successfully Home Vault Prompts Chats Single Policy Compa…" at bounding box center [274, 136] width 548 height 273
click at [415, 212] on html "Document type updated successfully Home Vault Prompts Chats Single Policy Compa…" at bounding box center [274, 136] width 548 height 273
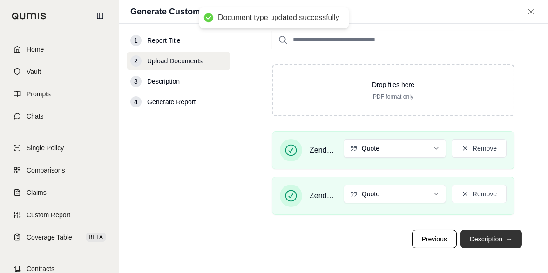
click at [506, 238] on span "→" at bounding box center [509, 239] width 7 height 9
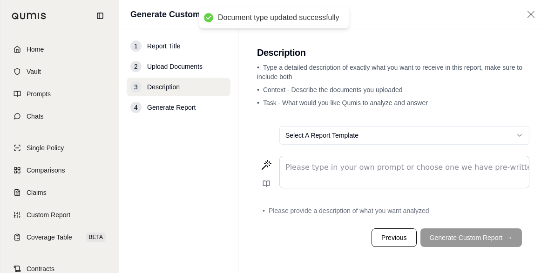
scroll to position [0, 0]
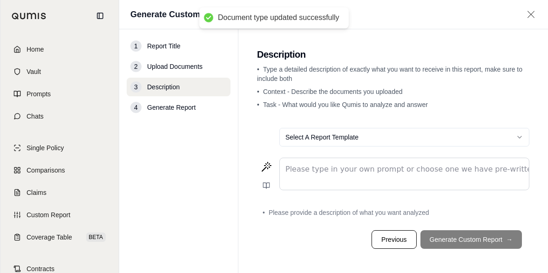
click at [384, 175] on div "editable markdown" at bounding box center [404, 174] width 249 height 32
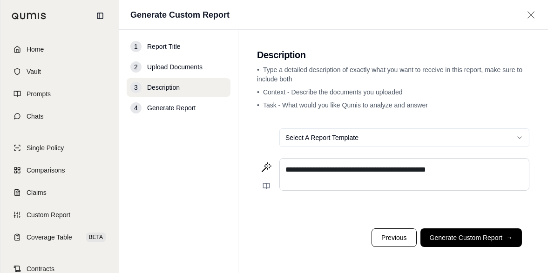
click at [414, 171] on span "**********" at bounding box center [355, 169] width 141 height 7
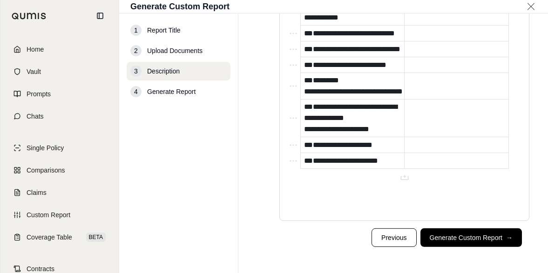
scroll to position [4546, 0]
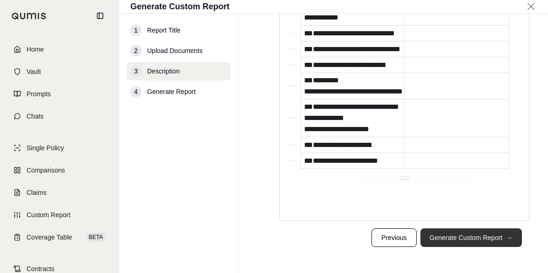
click at [494, 247] on button "Generate Custom Report →" at bounding box center [471, 238] width 102 height 19
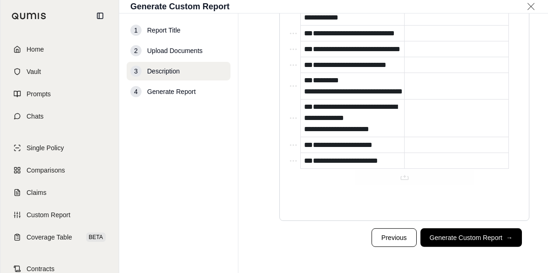
scroll to position [0, 0]
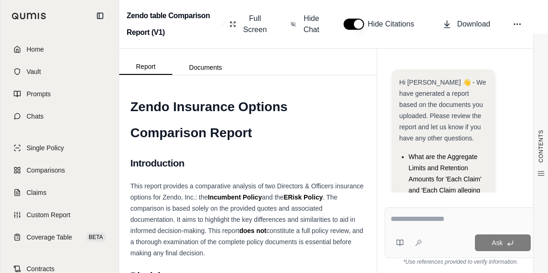
scroll to position [218, 0]
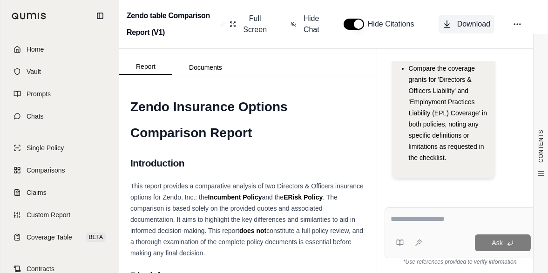
click at [463, 25] on span "Download" at bounding box center [473, 24] width 33 height 11
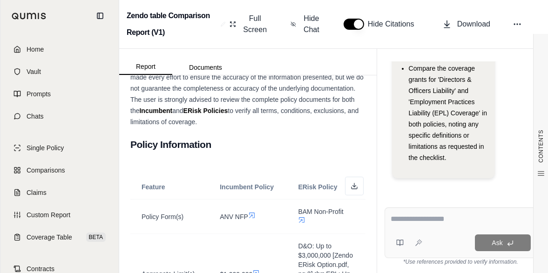
scroll to position [140, 0]
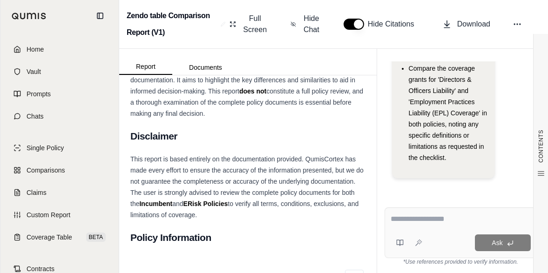
click at [264, 154] on div "This report is based entirely on the documentation provided. QumisCortex has ma…" at bounding box center [247, 187] width 235 height 67
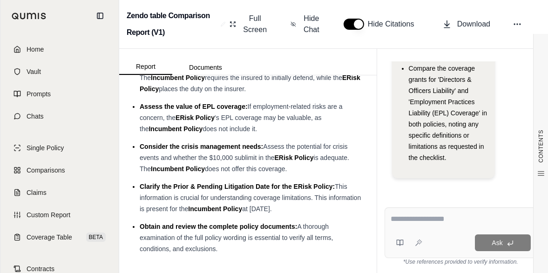
scroll to position [4965, 0]
